Goal: Communication & Community: Answer question/provide support

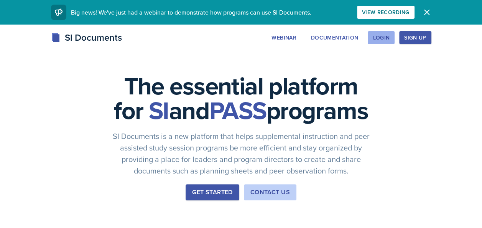
click at [386, 36] on div "Login" at bounding box center [381, 38] width 17 height 6
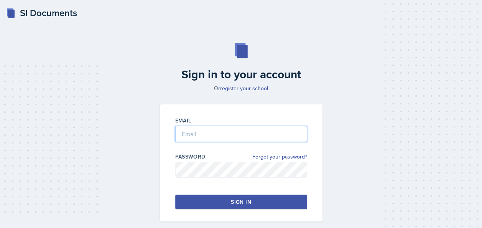
click at [192, 135] on input "email" at bounding box center [241, 134] width 132 height 16
type input "[EMAIL_ADDRESS][DOMAIN_NAME]"
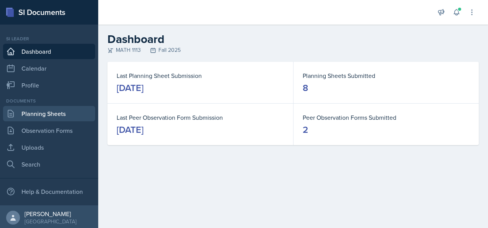
click at [50, 117] on link "Planning Sheets" at bounding box center [49, 113] width 92 height 15
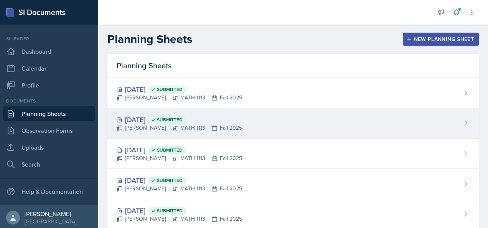
click at [247, 123] on div "[DATE] Submitted [PERSON_NAME] MATH 1113 Fall 2025" at bounding box center [292, 123] width 371 height 30
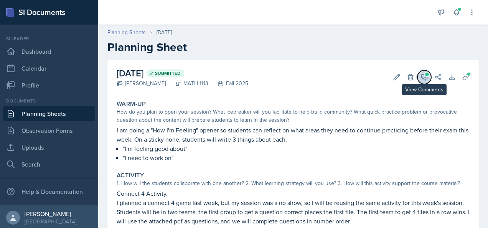
click at [420, 81] on button "View Comments" at bounding box center [424, 77] width 14 height 14
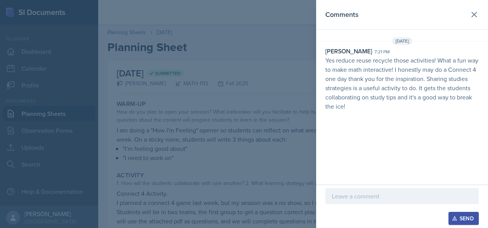
click at [345, 204] on div at bounding box center [401, 196] width 153 height 16
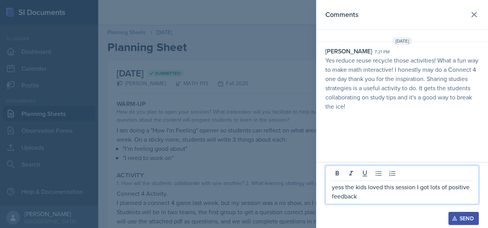
click at [395, 186] on p "yess the kids loved this session I got lots of positive feedback" at bounding box center [402, 191] width 140 height 18
click at [449, 213] on button "Send" at bounding box center [463, 218] width 30 height 13
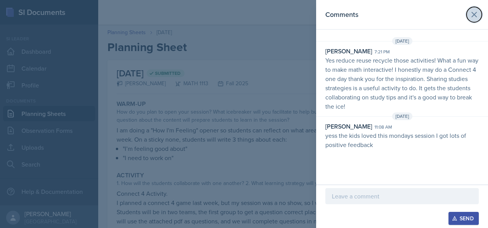
click at [476, 12] on icon at bounding box center [473, 14] width 9 height 9
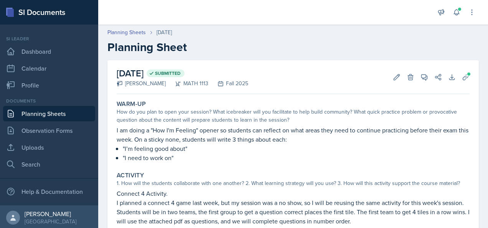
click at [49, 114] on link "Planning Sheets" at bounding box center [49, 113] width 92 height 15
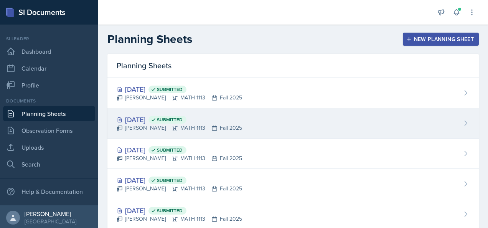
click at [156, 120] on div "[DATE] Submitted" at bounding box center [179, 119] width 125 height 10
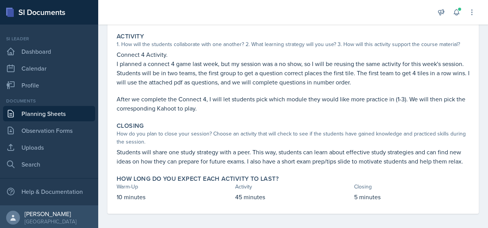
scroll to position [152, 0]
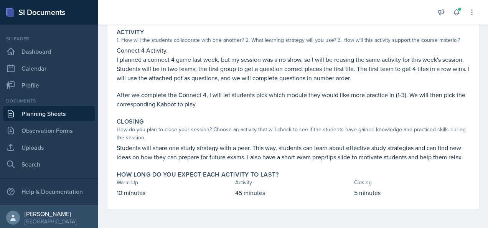
click at [46, 111] on link "Planning Sheets" at bounding box center [49, 113] width 92 height 15
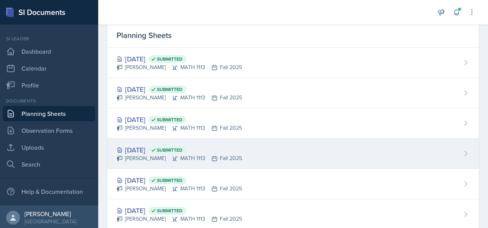
scroll to position [6, 0]
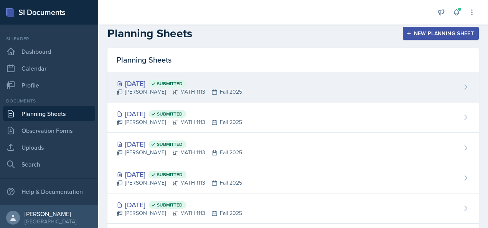
click at [136, 79] on div "[DATE] Submitted" at bounding box center [179, 83] width 125 height 10
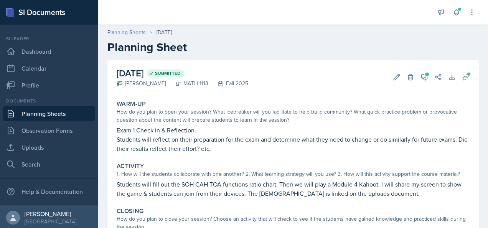
click at [429, 95] on div "[DATE] Submitted [PERSON_NAME] MATH 1113 Fall 2025 Edit Delete View Comments Co…" at bounding box center [292, 174] width 371 height 229
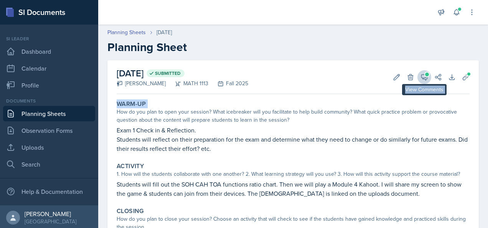
drag, startPoint x: 429, startPoint y: 95, endPoint x: 419, endPoint y: 73, distance: 25.0
click at [419, 73] on div "[DATE] Submitted [PERSON_NAME] MATH 1113 Fall 2025 Edit Delete View Comments Co…" at bounding box center [292, 174] width 371 height 229
click at [420, 73] on icon at bounding box center [424, 77] width 8 height 8
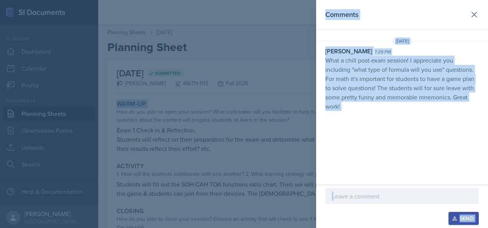
click at [367, 111] on div "[DATE] [PERSON_NAME] 7:29 pm What a chill post-exam session! I appreciate you i…" at bounding box center [402, 75] width 172 height 77
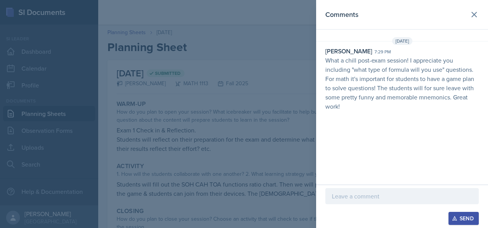
click at [259, 154] on div at bounding box center [244, 114] width 488 height 228
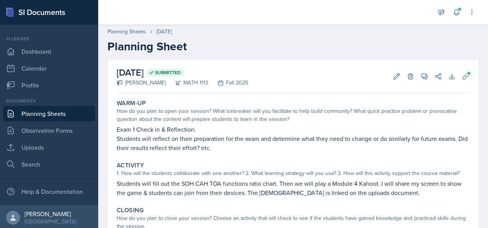
scroll to position [1, 0]
click at [421, 76] on icon at bounding box center [424, 77] width 6 height 6
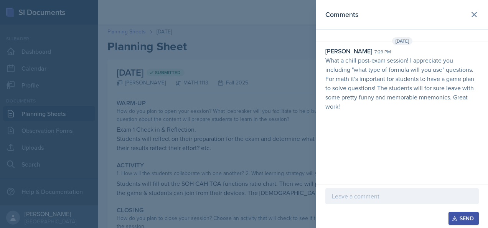
click at [354, 194] on p at bounding box center [402, 195] width 140 height 9
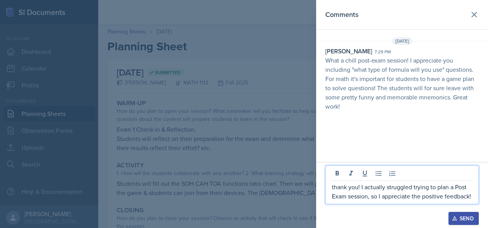
click at [413, 188] on p "thank you! I actually struggled trying to plan a Post Exam session, so I apprec…" at bounding box center [402, 191] width 140 height 18
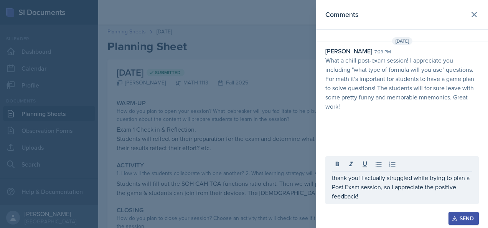
click at [454, 216] on icon "button" at bounding box center [454, 218] width 4 height 4
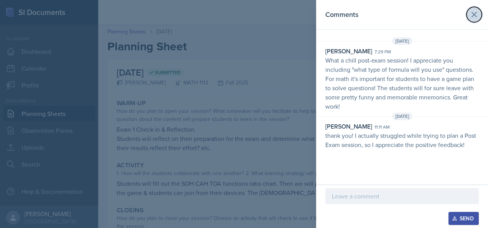
click at [470, 11] on icon at bounding box center [473, 14] width 9 height 9
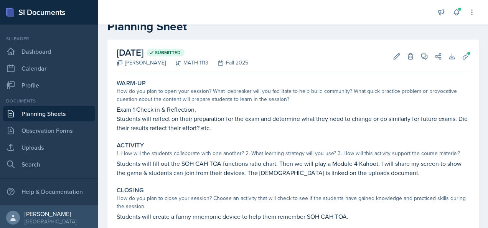
scroll to position [0, 0]
